Goal: Information Seeking & Learning: Learn about a topic

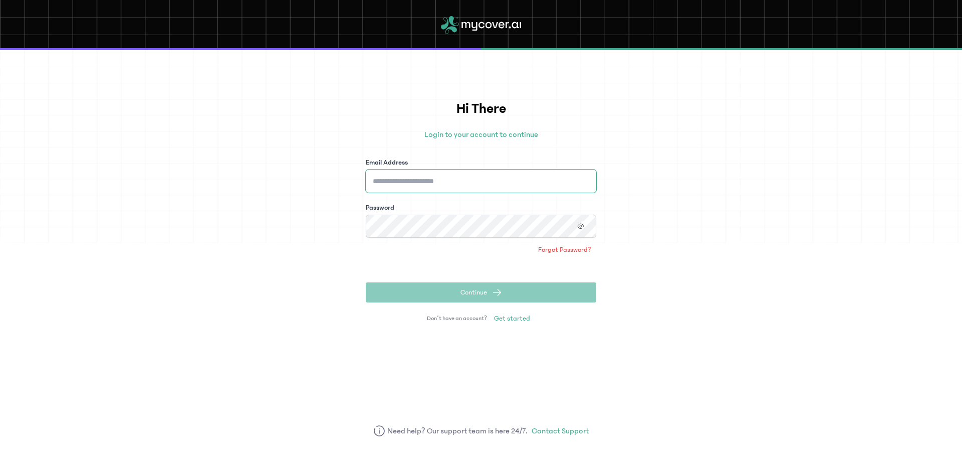
type input "**********"
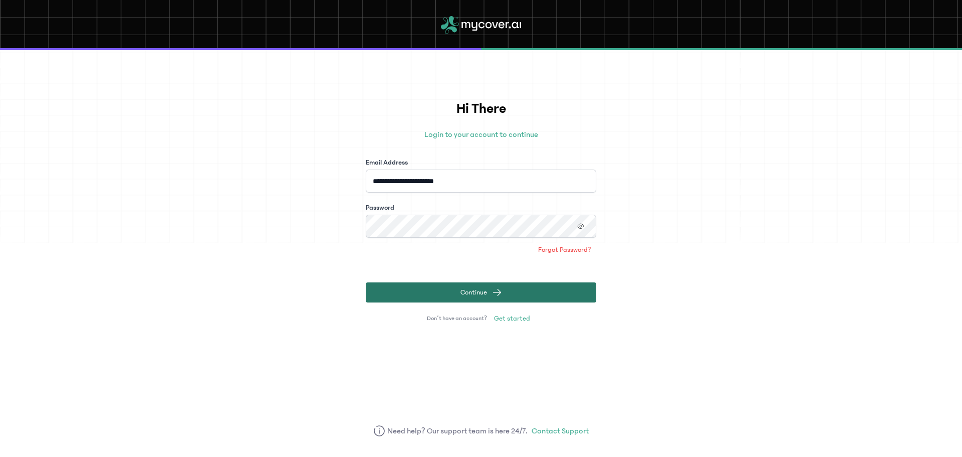
click at [462, 288] on span "Continue" at bounding box center [474, 292] width 27 height 10
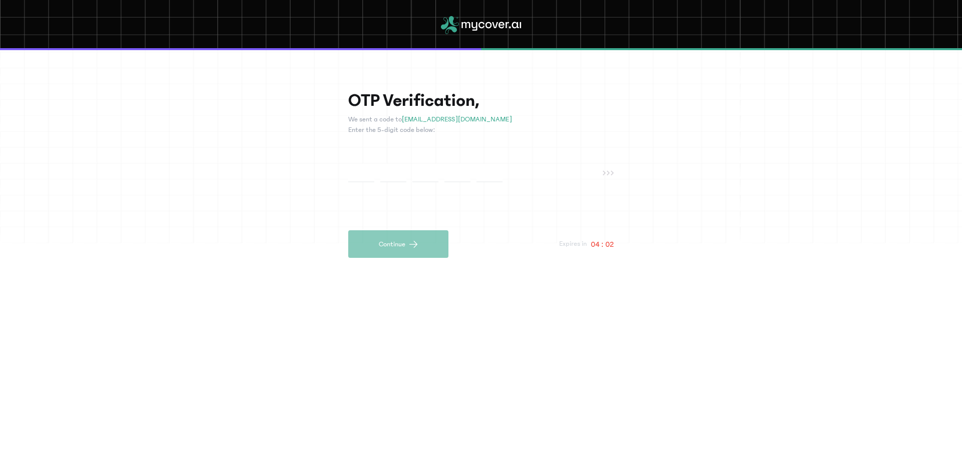
paste input "*"
type input "*"
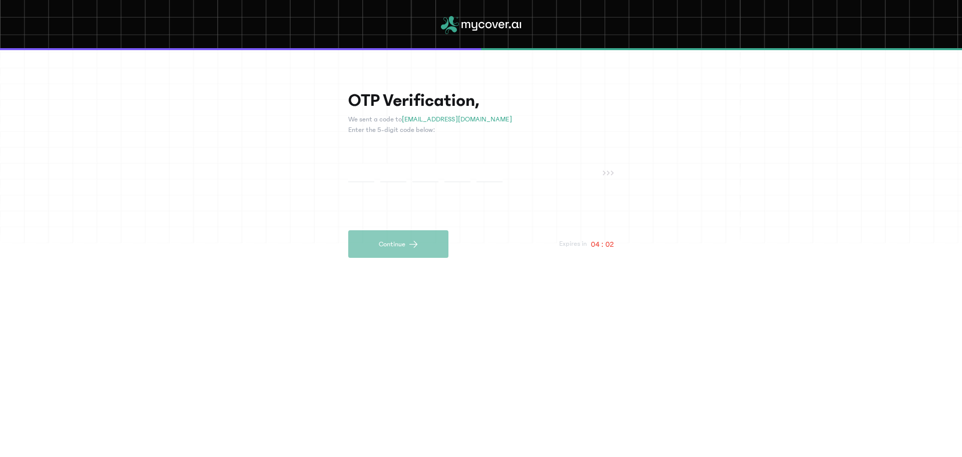
type input "*"
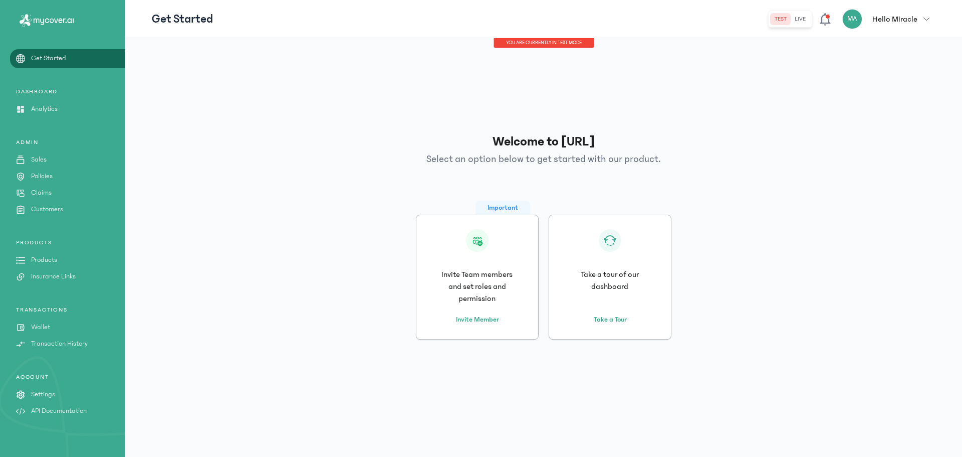
click at [40, 256] on p "Products" at bounding box center [44, 260] width 26 height 11
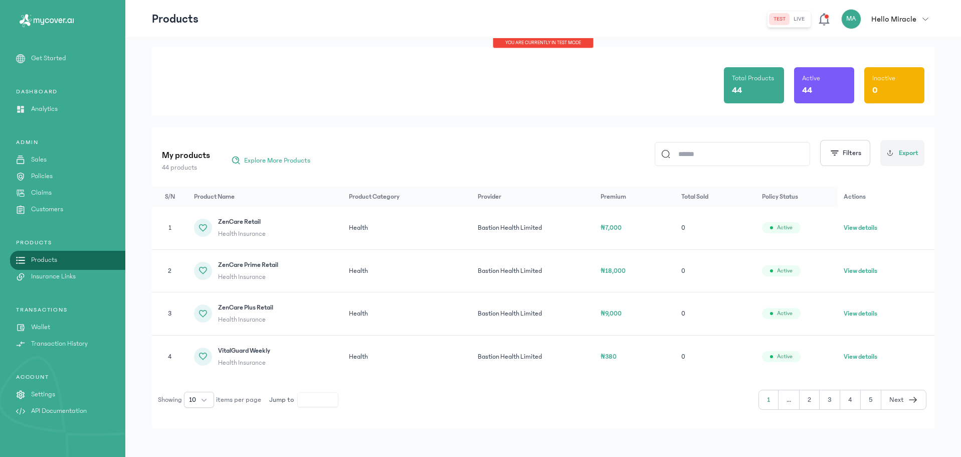
scroll to position [30, 0]
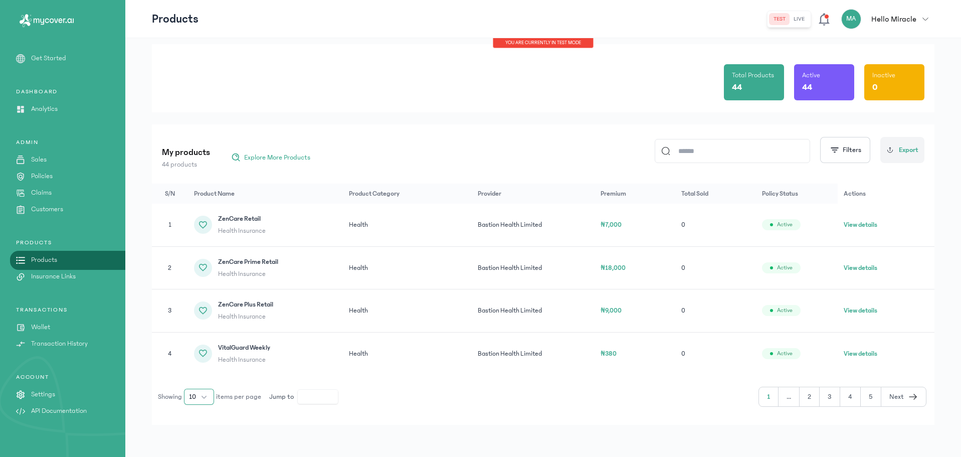
click at [195, 394] on span "10" at bounding box center [192, 396] width 7 height 10
click at [198, 353] on li "50" at bounding box center [199, 358] width 26 height 16
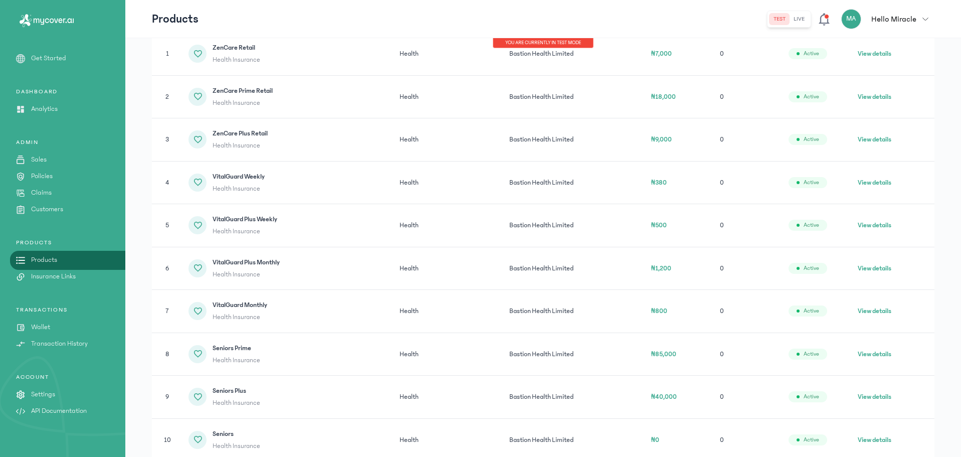
scroll to position [200, 0]
click at [882, 98] on button "View details" at bounding box center [875, 97] width 34 height 10
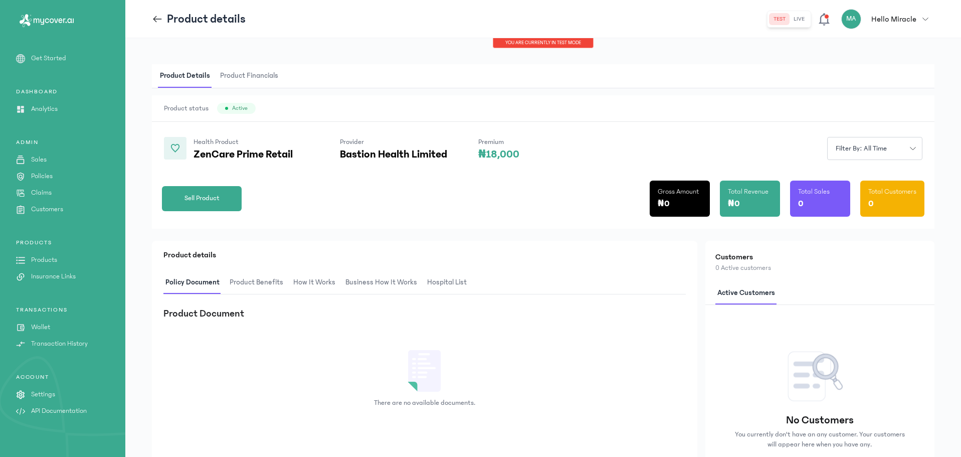
click at [441, 277] on span "hospital List" at bounding box center [447, 283] width 44 height 24
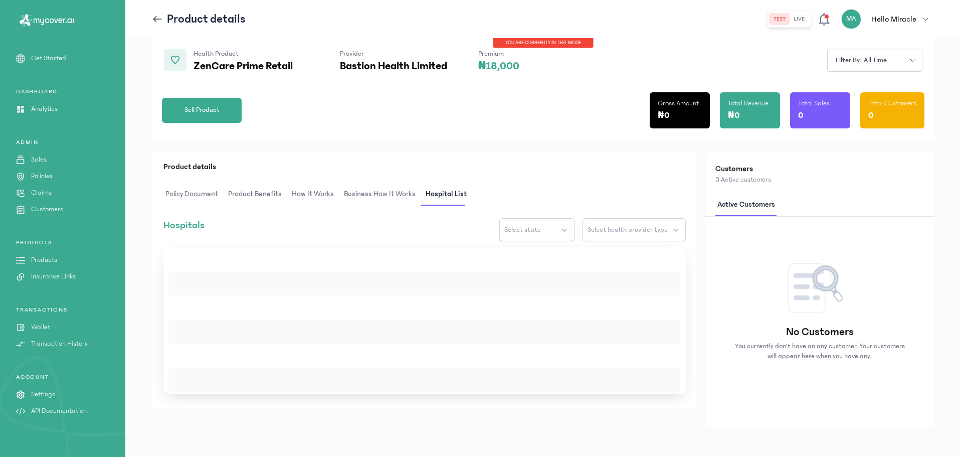
scroll to position [89, 0]
click at [802, 18] on button "live" at bounding box center [798, 19] width 19 height 12
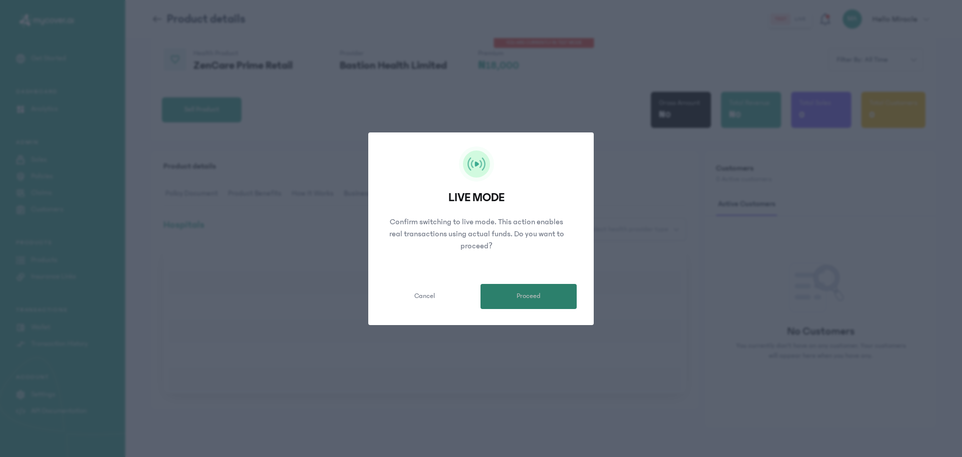
click at [543, 293] on button "Proceed" at bounding box center [529, 296] width 96 height 25
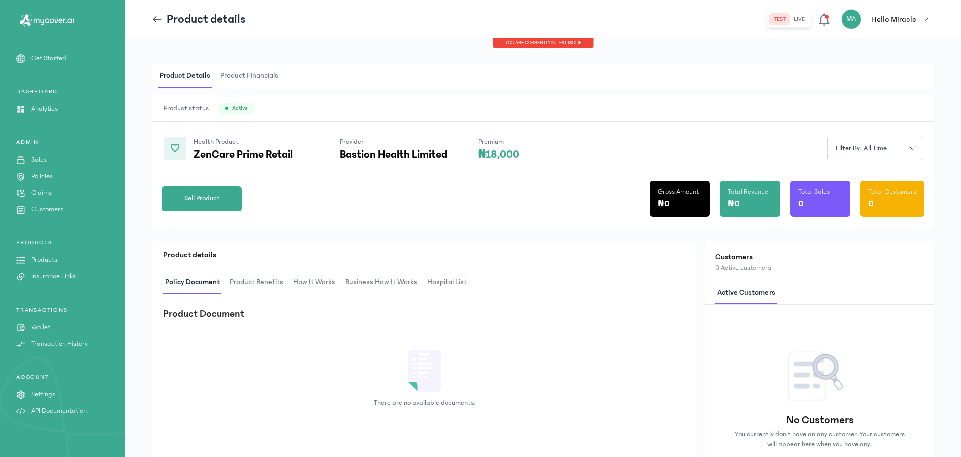
click at [779, 18] on button "test" at bounding box center [779, 19] width 20 height 12
click at [802, 23] on button "live" at bounding box center [798, 19] width 19 height 12
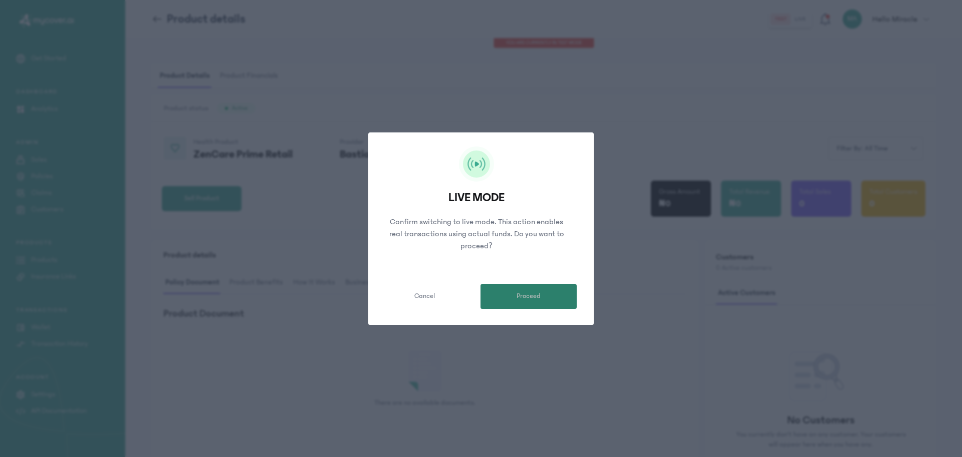
click at [524, 302] on button "Proceed" at bounding box center [529, 296] width 96 height 25
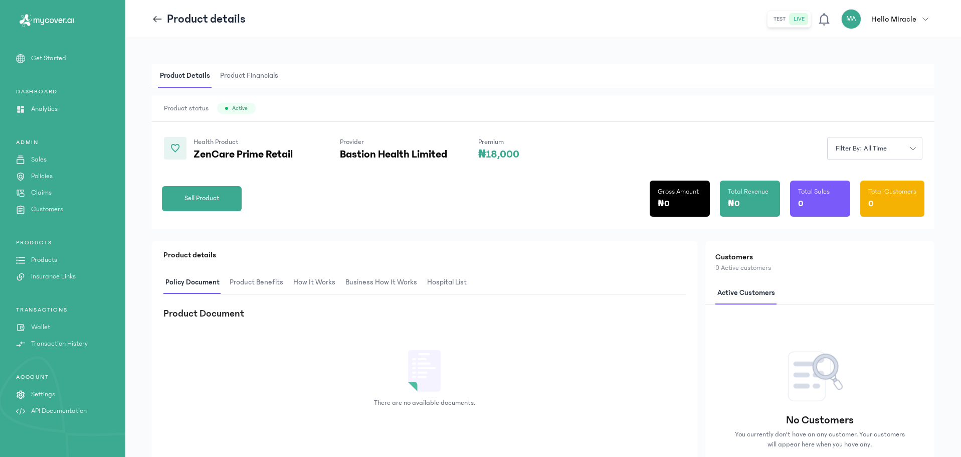
click at [260, 77] on span "Product Financials" at bounding box center [249, 76] width 62 height 24
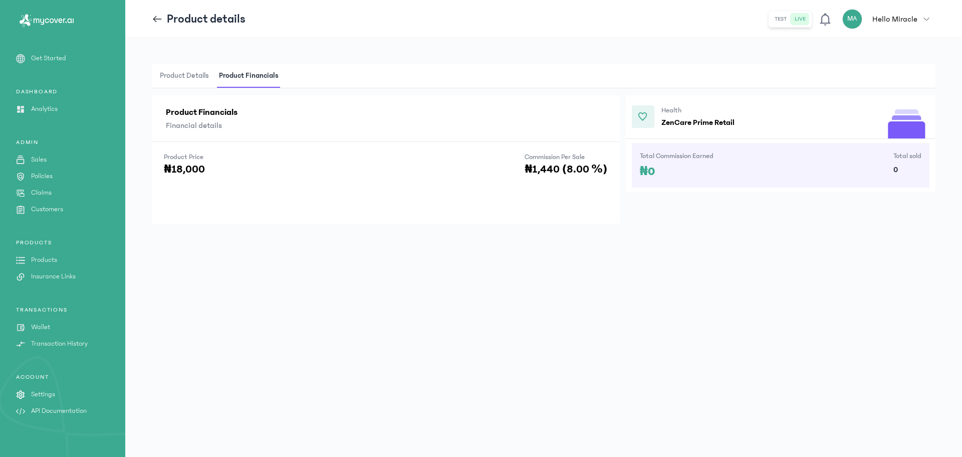
click at [196, 79] on span "Product Details" at bounding box center [184, 76] width 53 height 24
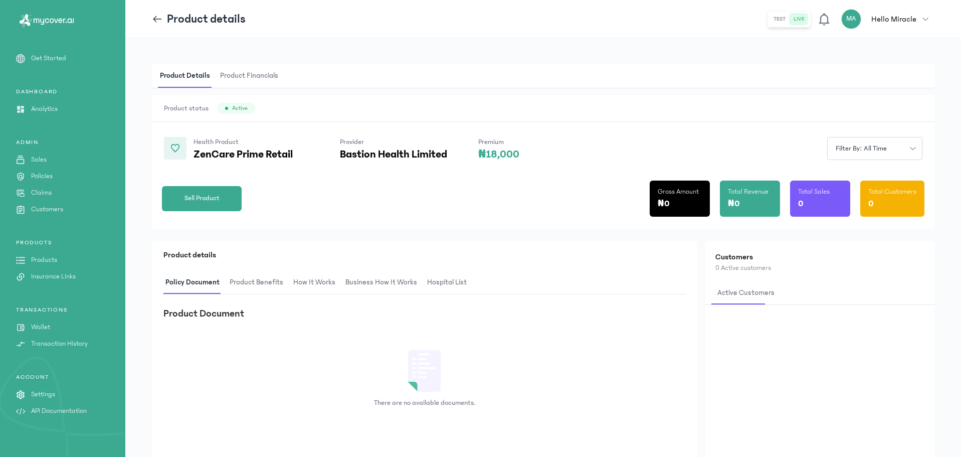
click at [441, 273] on span "hospital List" at bounding box center [447, 283] width 44 height 24
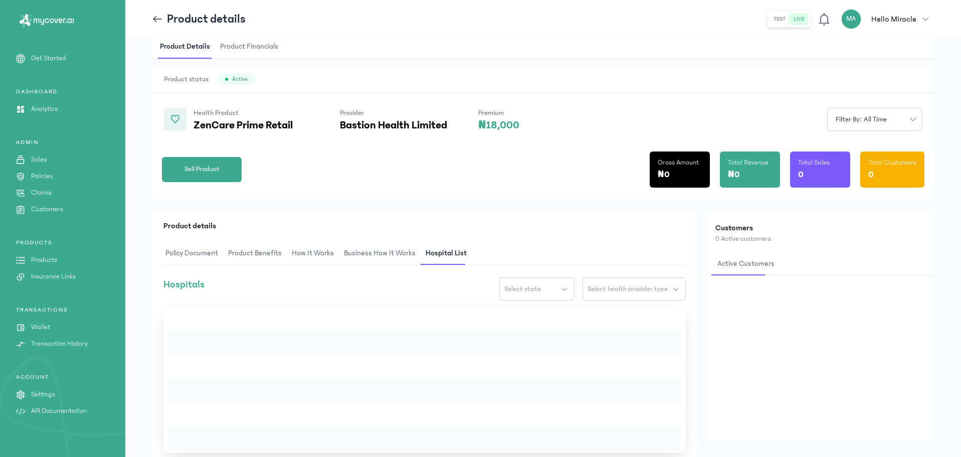
scroll to position [29, 0]
drag, startPoint x: 337, startPoint y: 127, endPoint x: 454, endPoint y: 127, distance: 116.8
click at [454, 127] on div "Health Product ZenCare Prime Retail Provider Bastion Health Limited Premium ₦18…" at bounding box center [341, 120] width 355 height 24
copy p "Bastion Health Limited"
